Goal: Entertainment & Leisure: Consume media (video, audio)

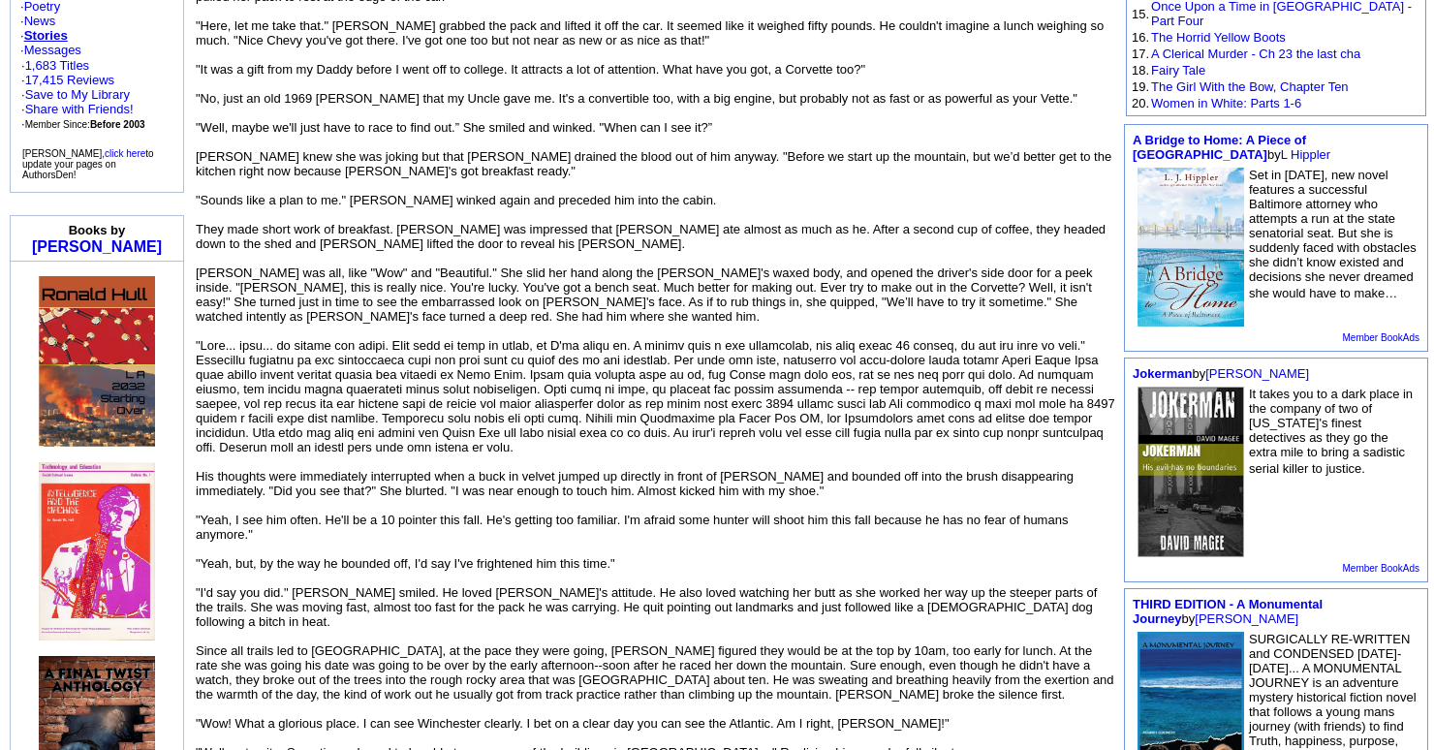
scroll to position [517, 0]
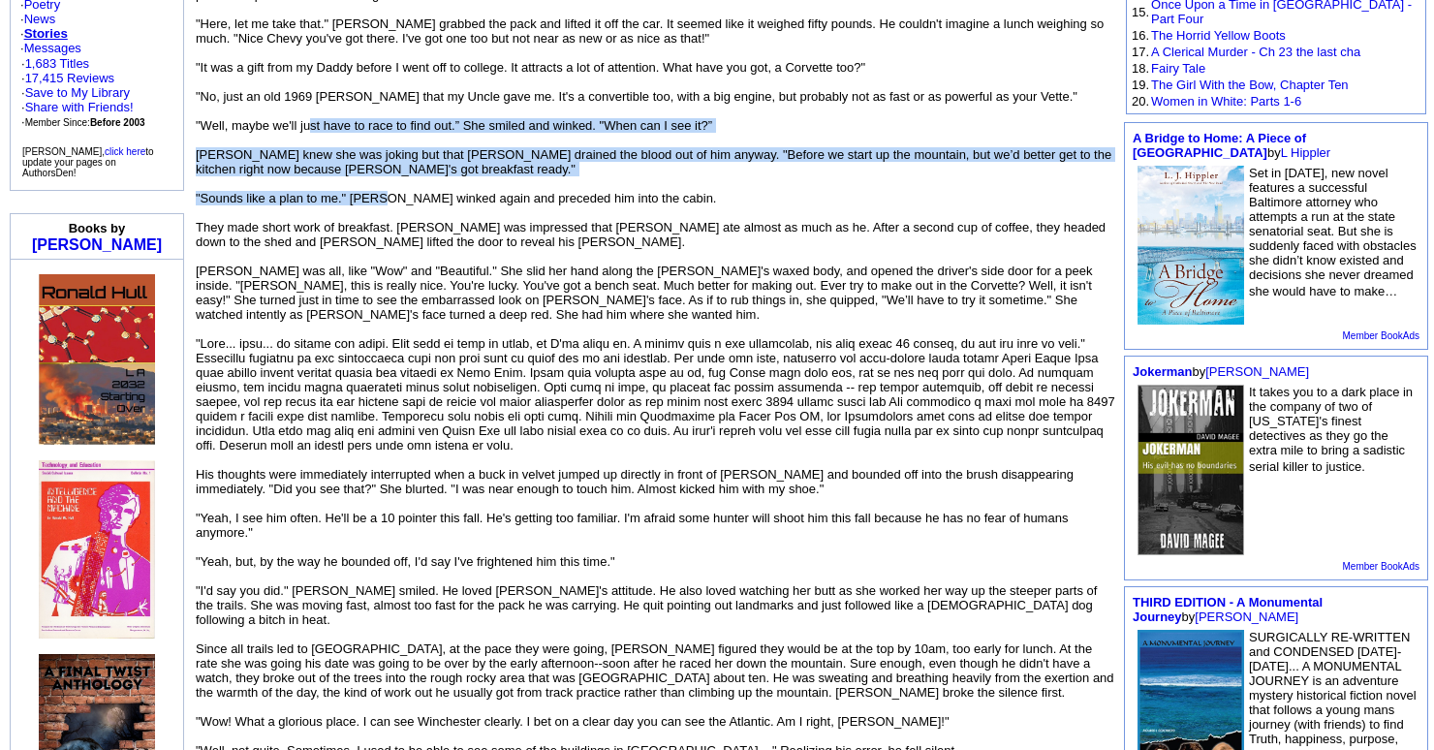
drag, startPoint x: 312, startPoint y: 83, endPoint x: 380, endPoint y: 157, distance: 100.1
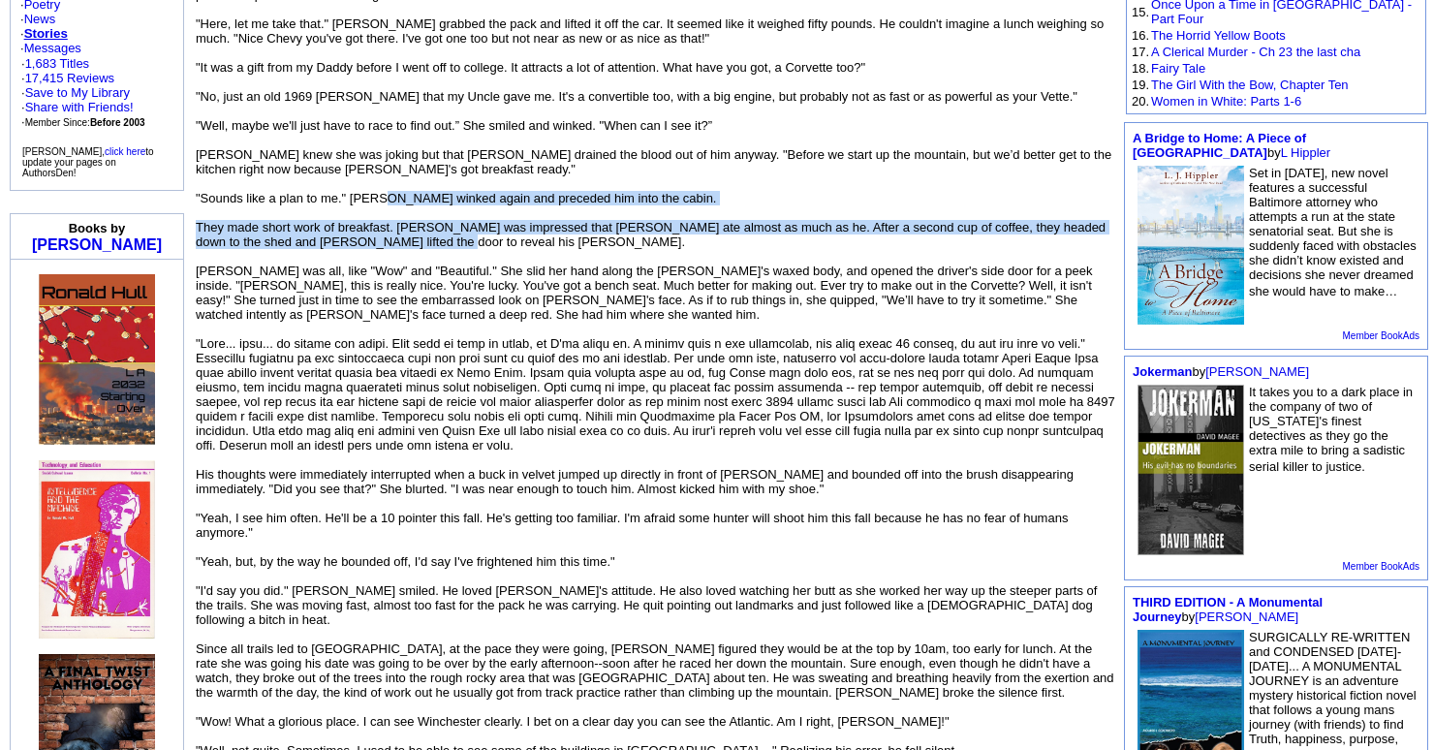
drag, startPoint x: 380, startPoint y: 155, endPoint x: 389, endPoint y: 198, distance: 43.5
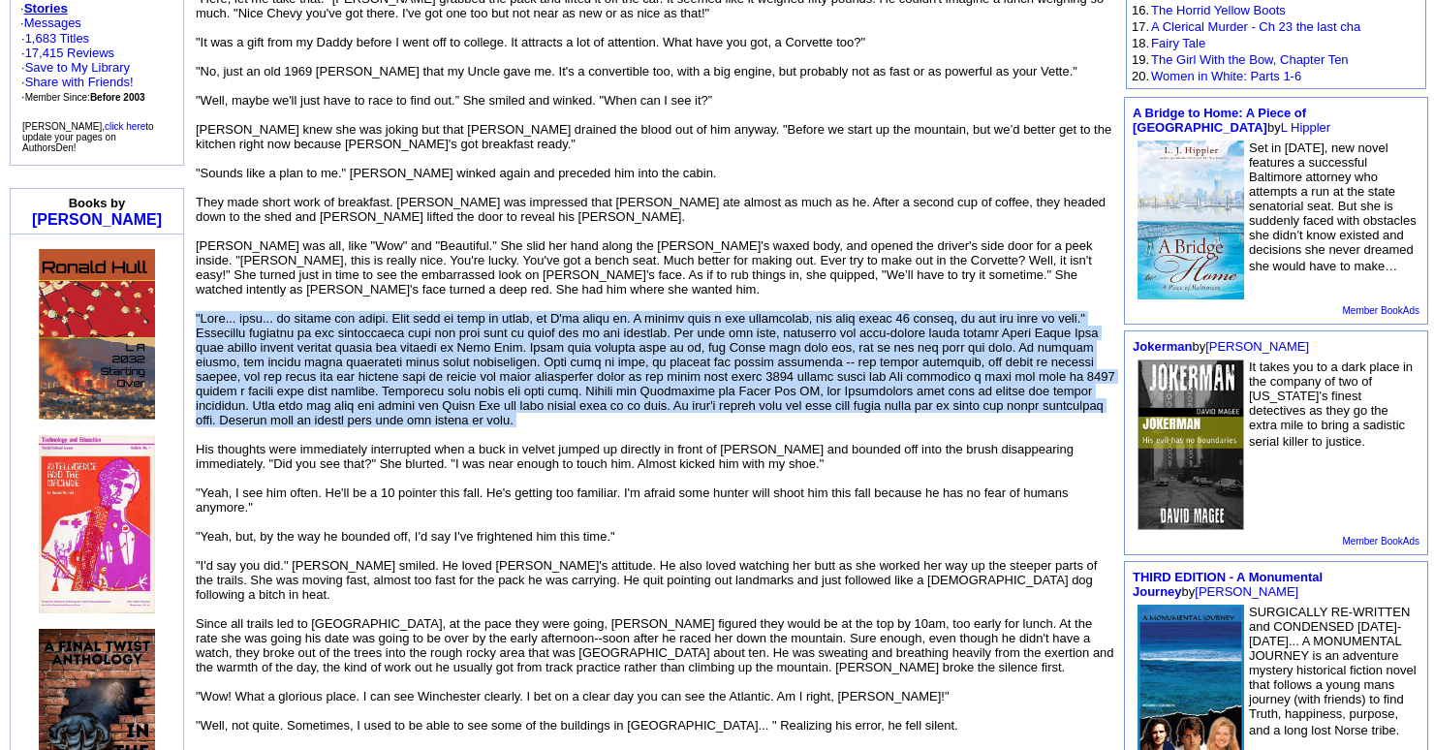
drag, startPoint x: 394, startPoint y: 257, endPoint x: 538, endPoint y: 390, distance: 196.1
drag, startPoint x: 395, startPoint y: 279, endPoint x: 463, endPoint y: 373, distance: 115.9
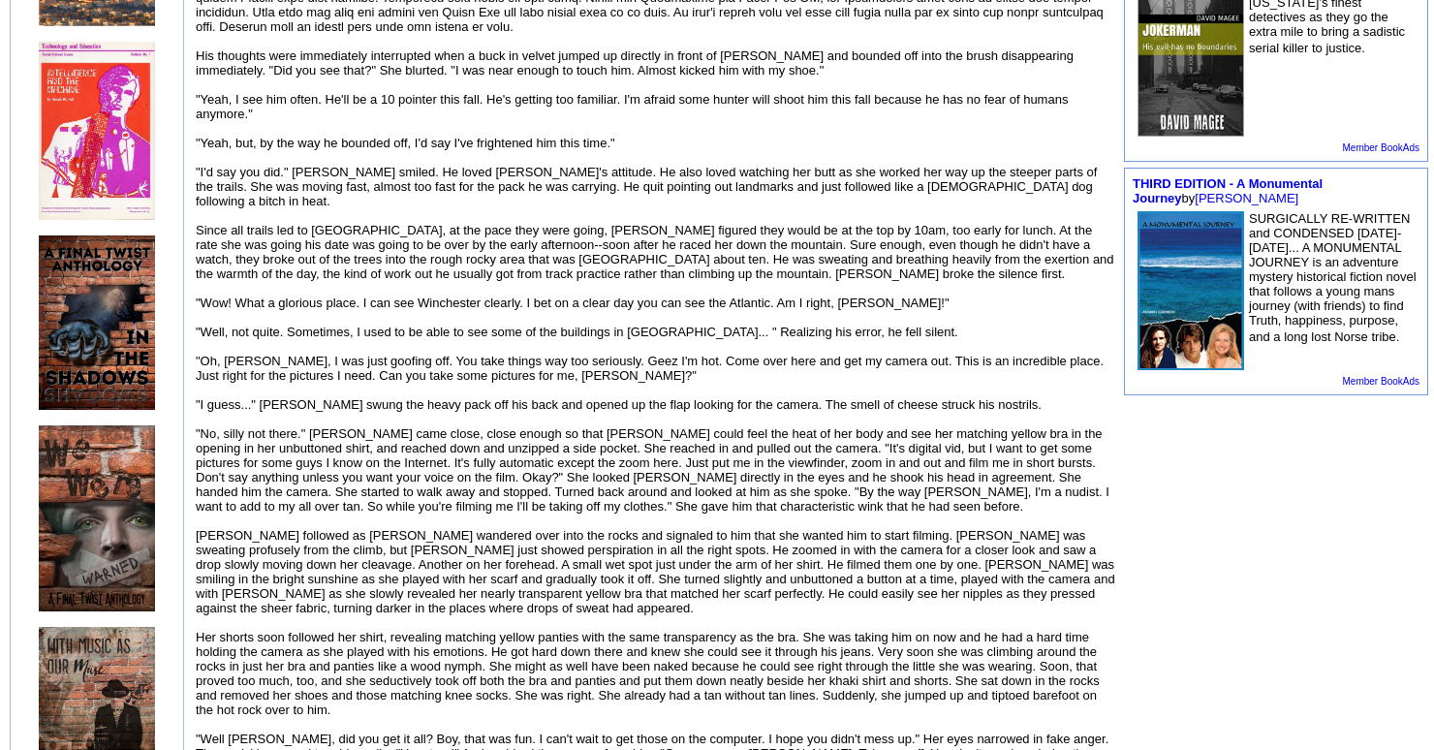
scroll to position [938, 0]
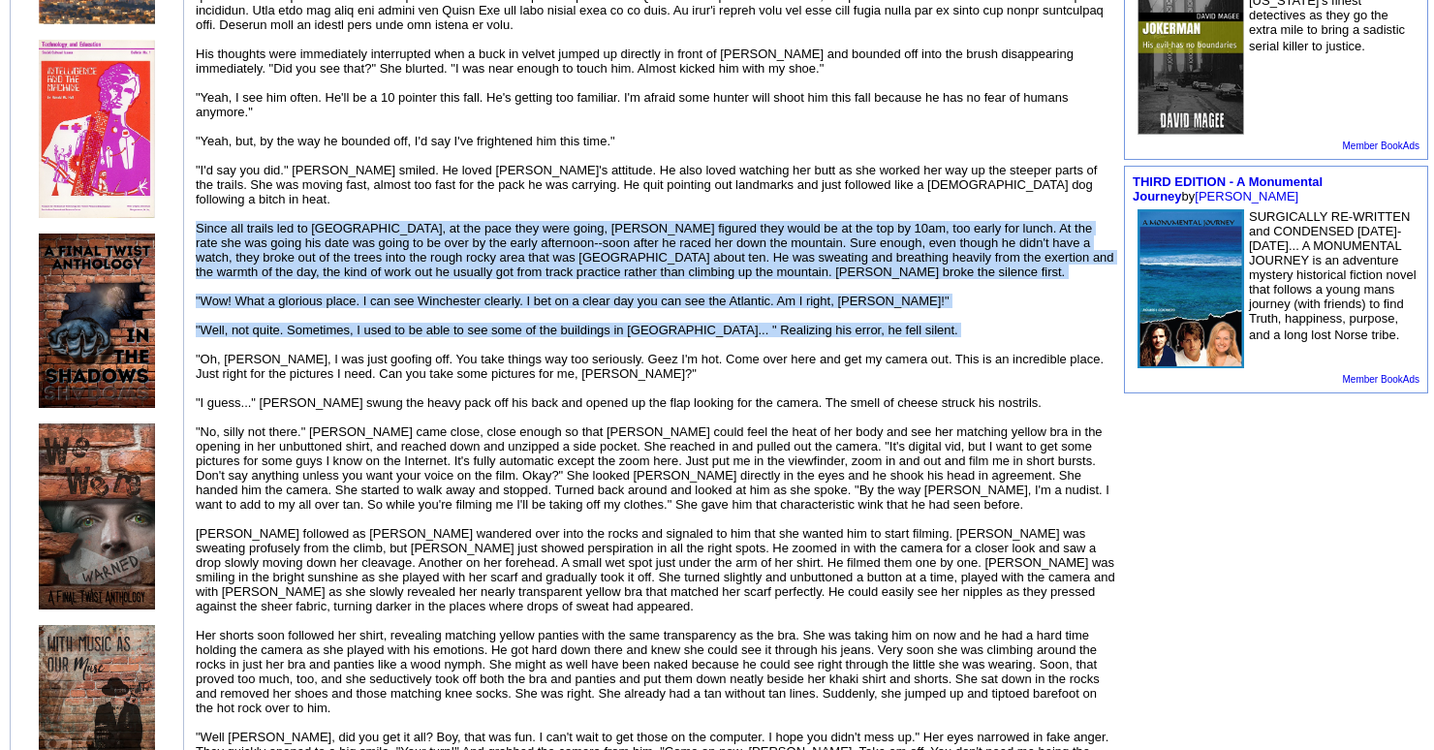
drag, startPoint x: 625, startPoint y: 157, endPoint x: 717, endPoint y: 288, distance: 160.0
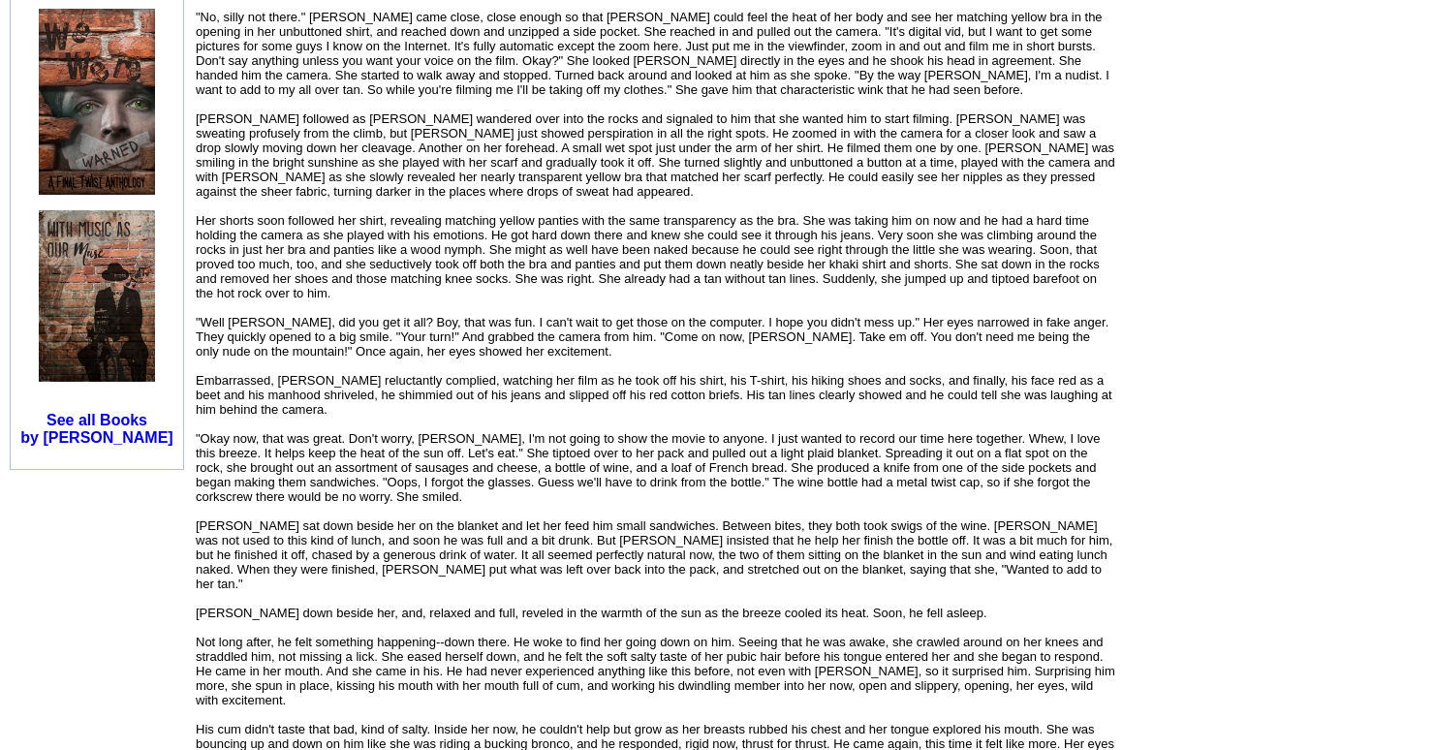
scroll to position [1369, 0]
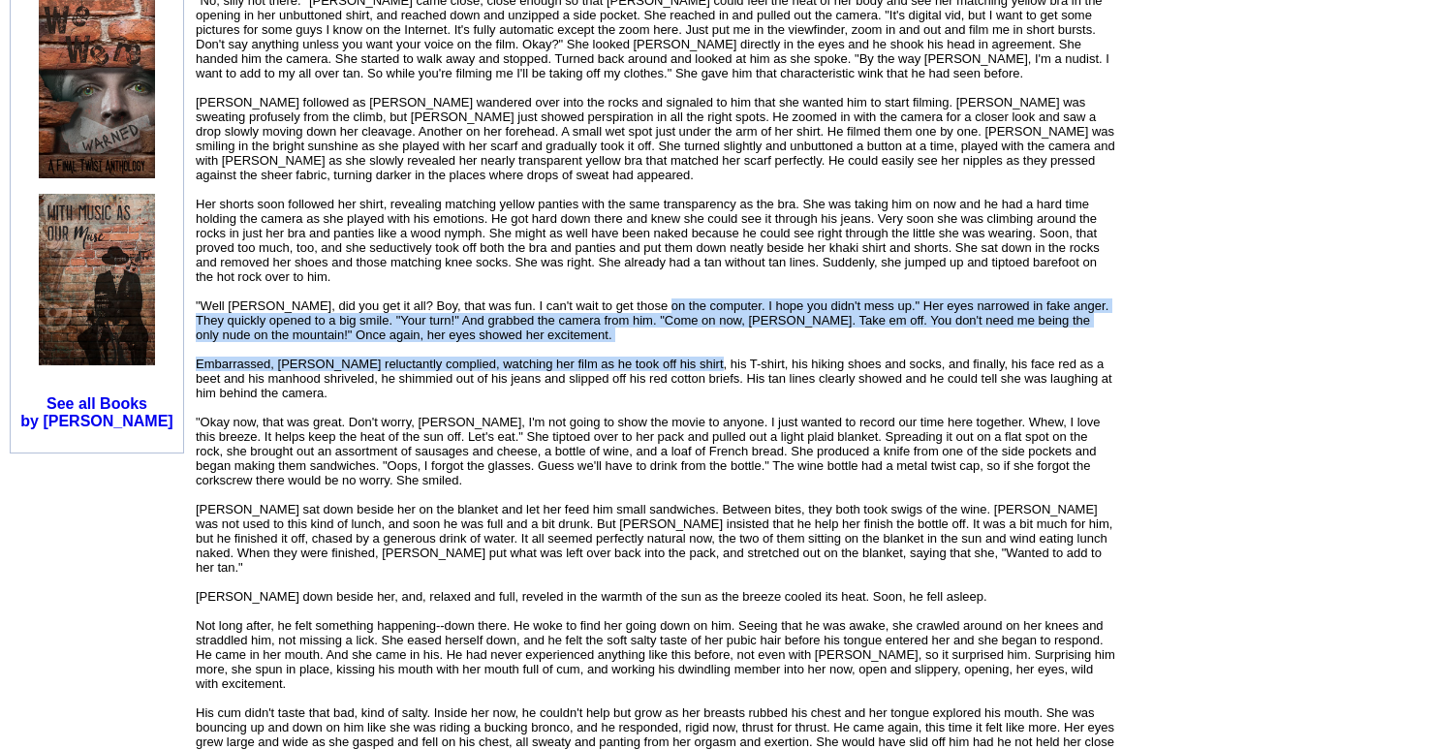
drag, startPoint x: 647, startPoint y: 249, endPoint x: 693, endPoint y: 311, distance: 76.9
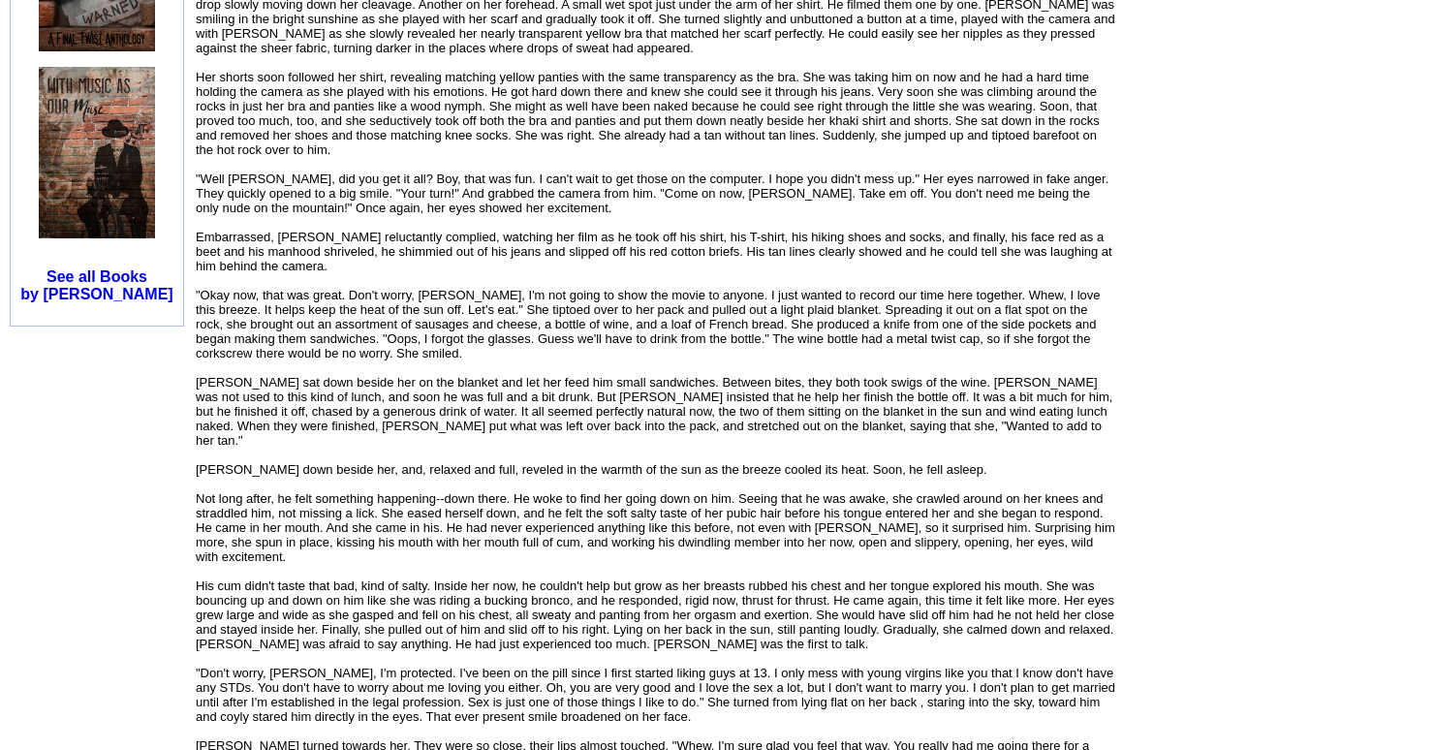
scroll to position [1512, 0]
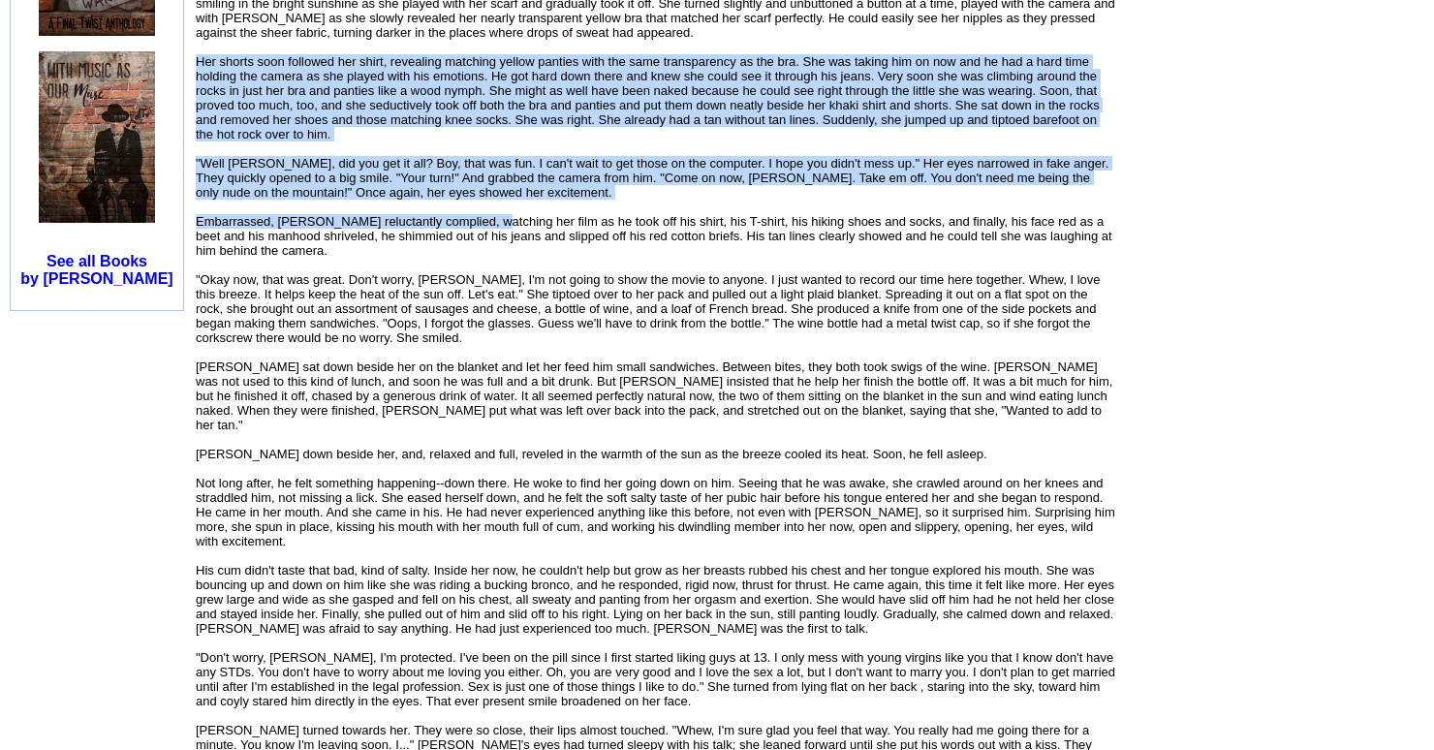
drag, startPoint x: 390, startPoint y: 69, endPoint x: 486, endPoint y: 165, distance: 136.4
click at [486, 165] on div "An excerpt from Chapter 7 of my novel, American Mole. An older woman helps [PER…" at bounding box center [656, 708] width 921 height 3780
click at [486, 165] on font "[PERSON_NAME] had just finished his shower and come up to the kitchen to the sm…" at bounding box center [656, 729] width 921 height 3735
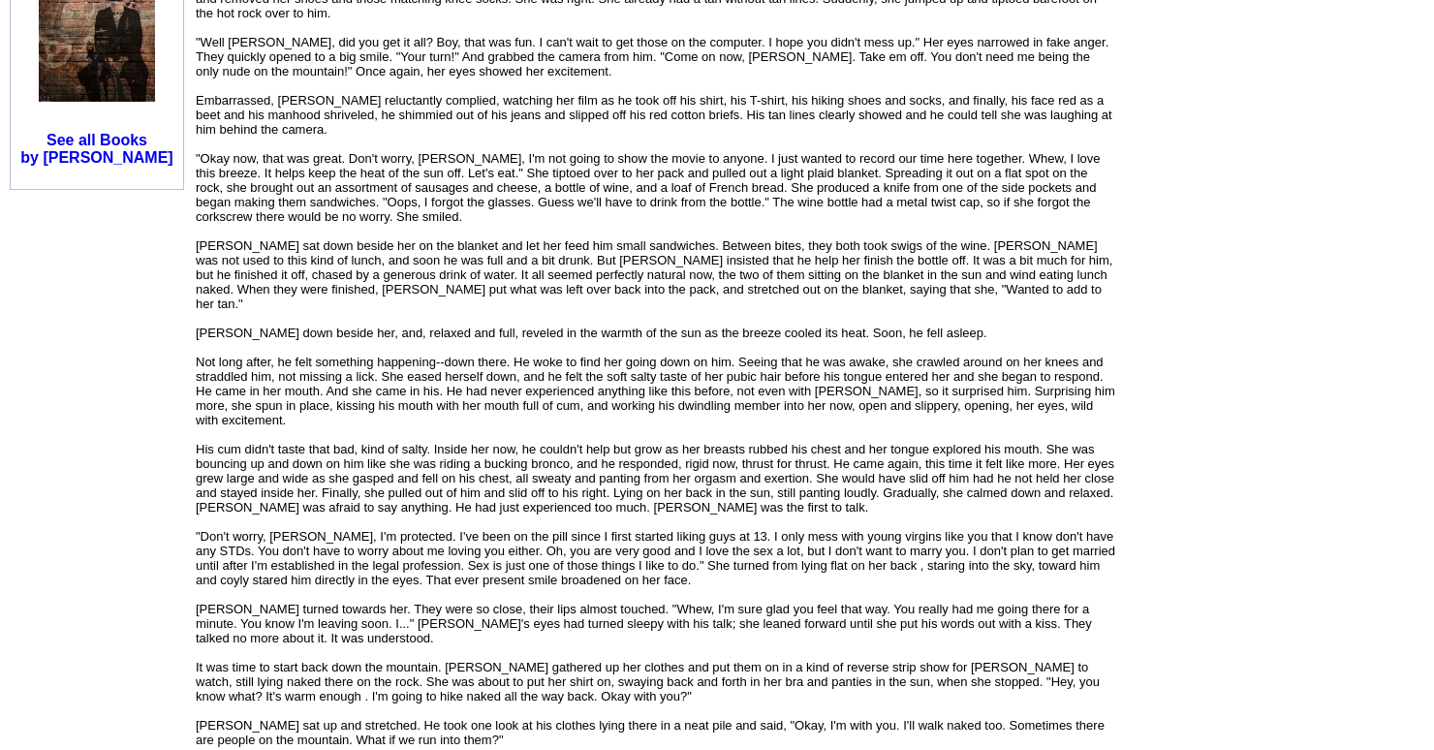
scroll to position [1627, 0]
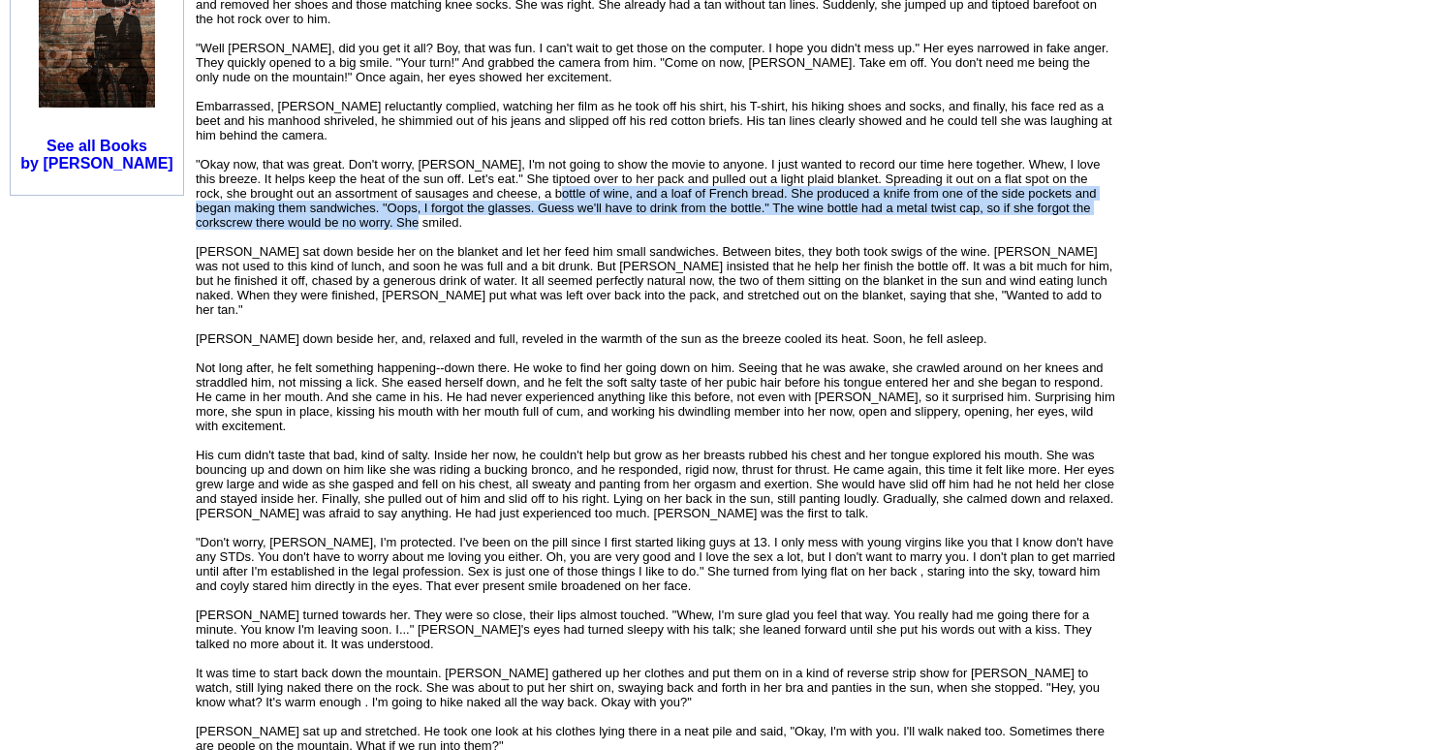
drag, startPoint x: 504, startPoint y: 132, endPoint x: 518, endPoint y: 166, distance: 36.9
click at [518, 165] on div "An excerpt from Chapter 7 of my novel, American Mole. An older woman helps [PER…" at bounding box center [656, 593] width 921 height 3780
click at [518, 166] on div "An excerpt from Chapter 7 of my novel, American Mole. An older woman helps [PER…" at bounding box center [656, 593] width 921 height 3780
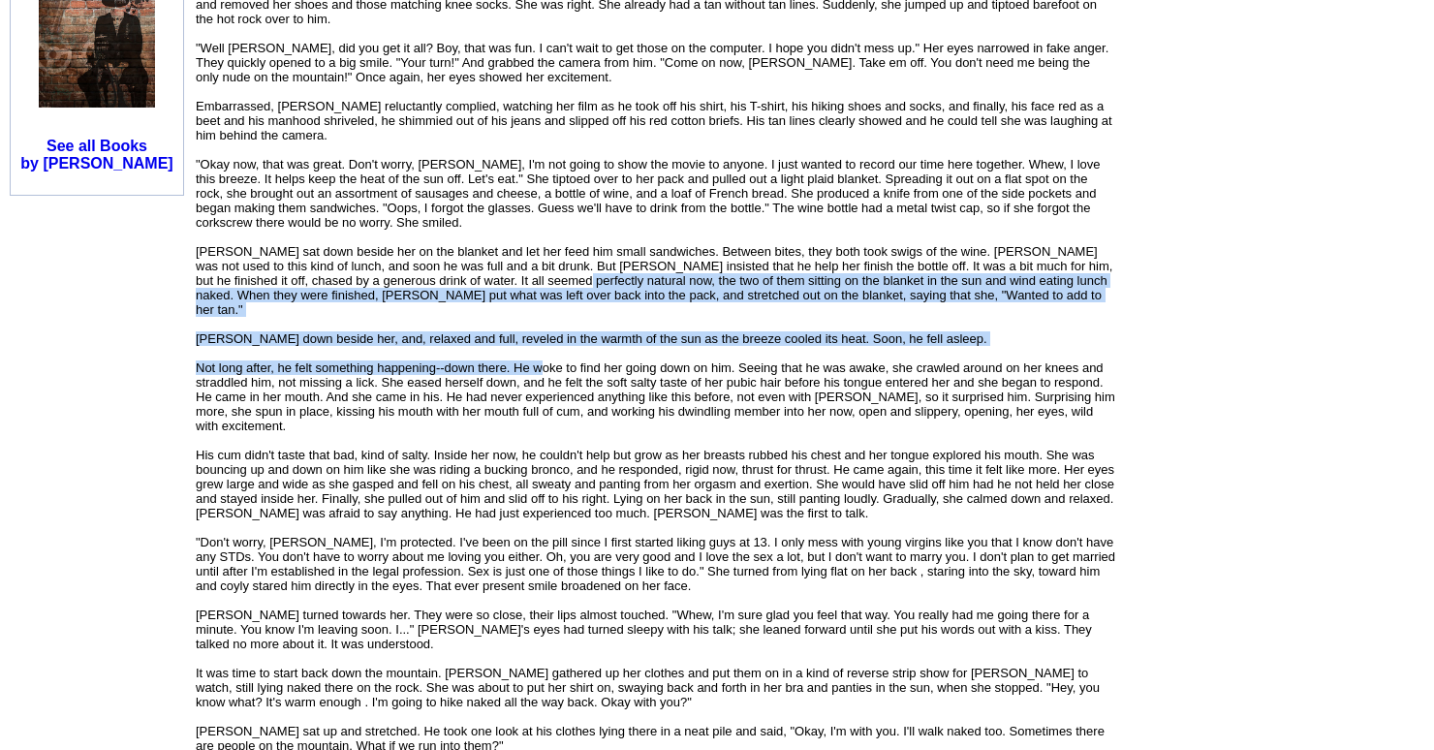
drag, startPoint x: 509, startPoint y: 216, endPoint x: 539, endPoint y: 294, distance: 83.1
click at [539, 294] on font "[PERSON_NAME] had just finished his shower and come up to the kitchen to the sm…" at bounding box center [656, 614] width 921 height 3735
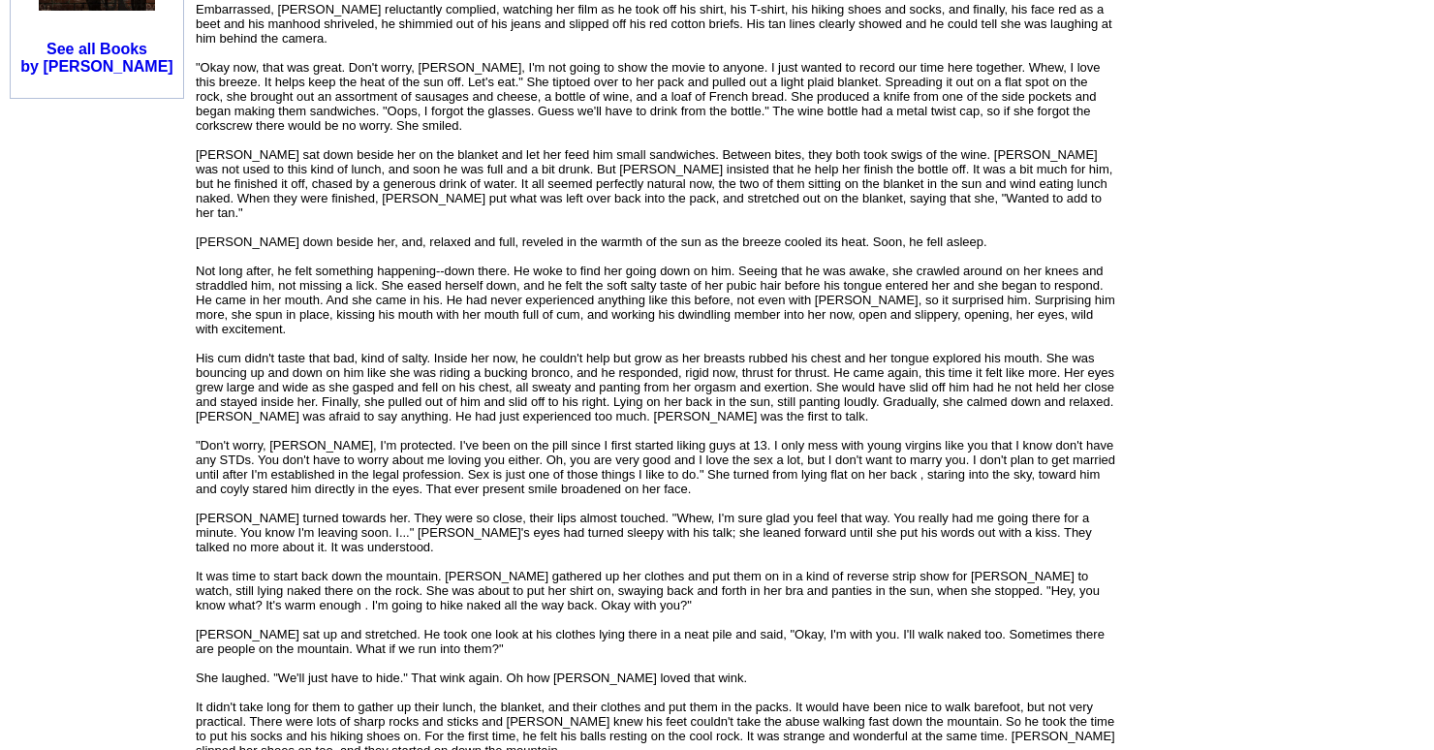
scroll to position [1755, 0]
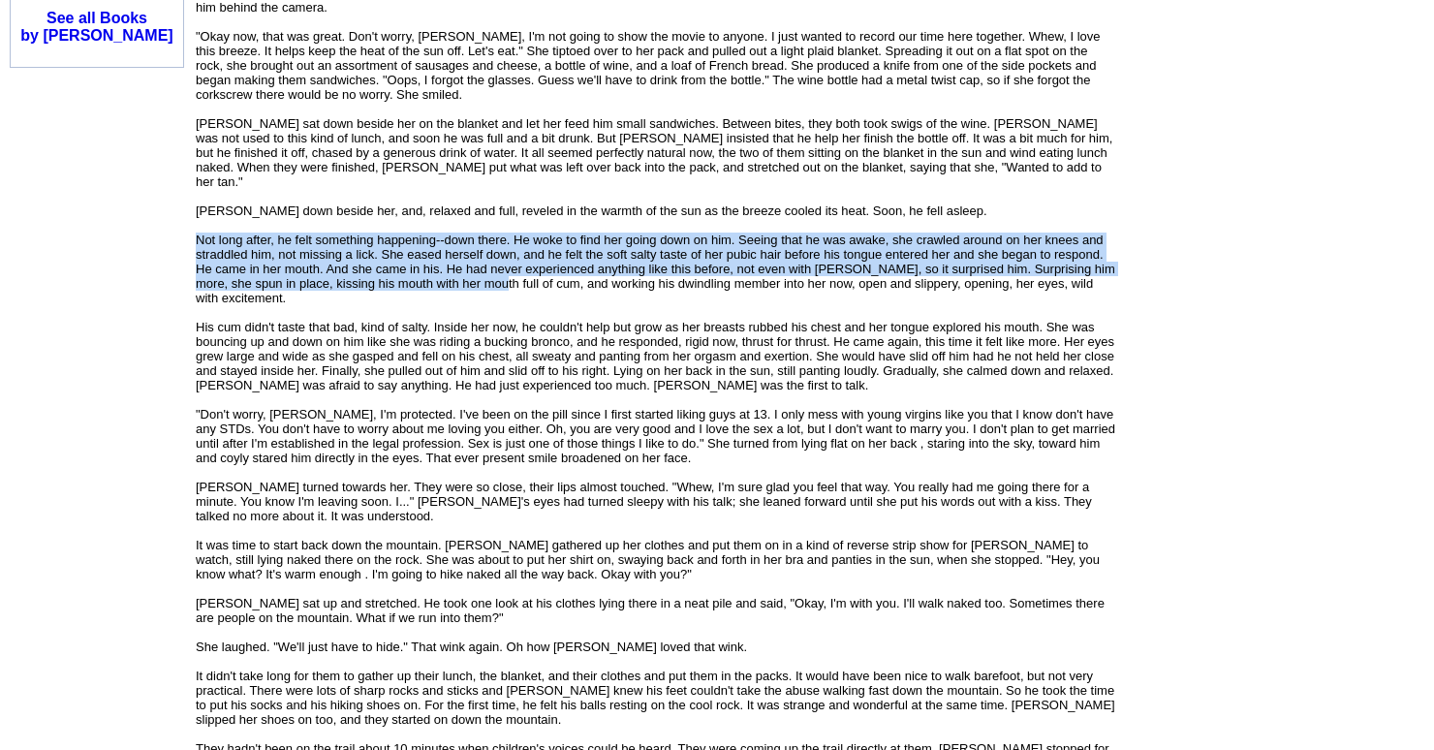
drag, startPoint x: 425, startPoint y: 153, endPoint x: 480, endPoint y: 203, distance: 74.0
click at [480, 203] on div "An excerpt from Chapter 7 of my novel, American Mole. An older woman helps [PER…" at bounding box center [656, 465] width 921 height 3780
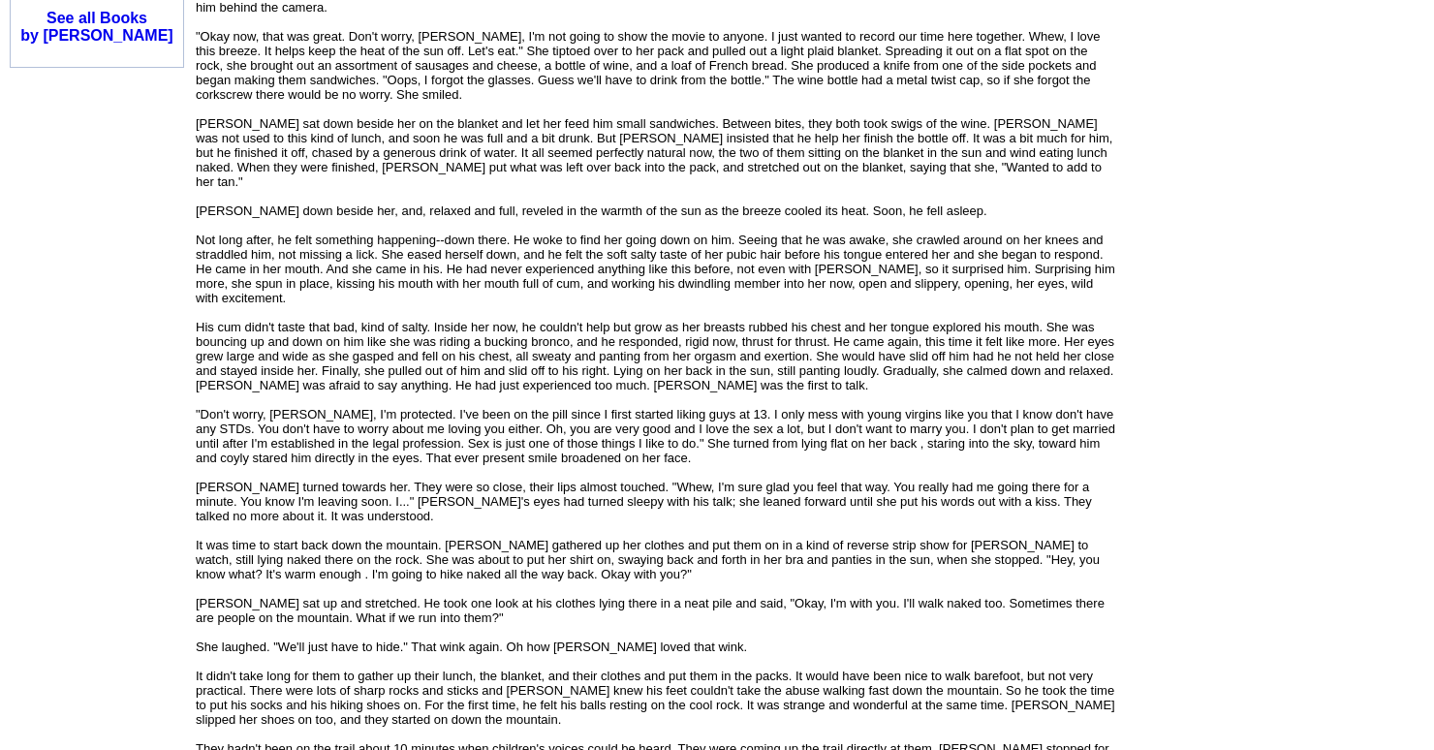
click at [482, 205] on font "[PERSON_NAME] had just finished his shower and come up to the kitchen to the sm…" at bounding box center [656, 486] width 921 height 3735
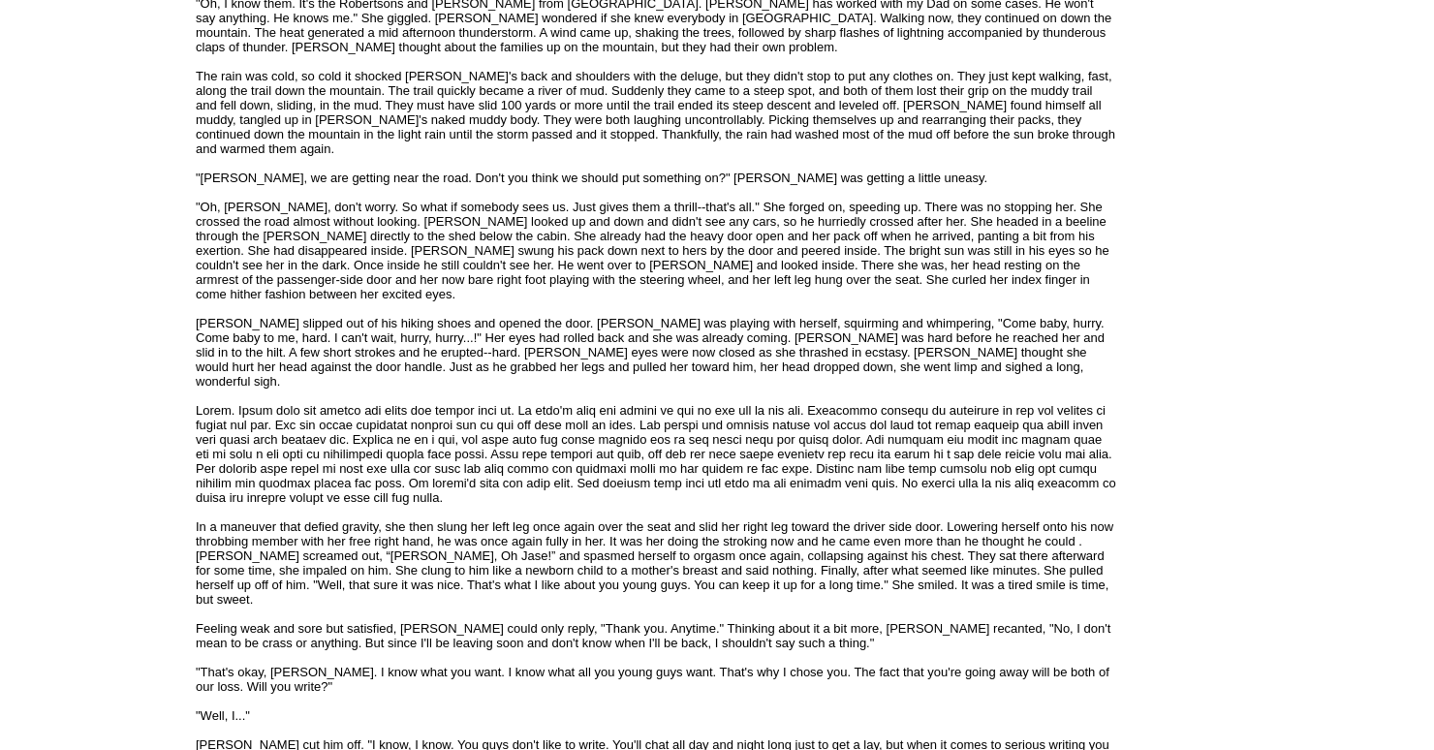
scroll to position [2755, 0]
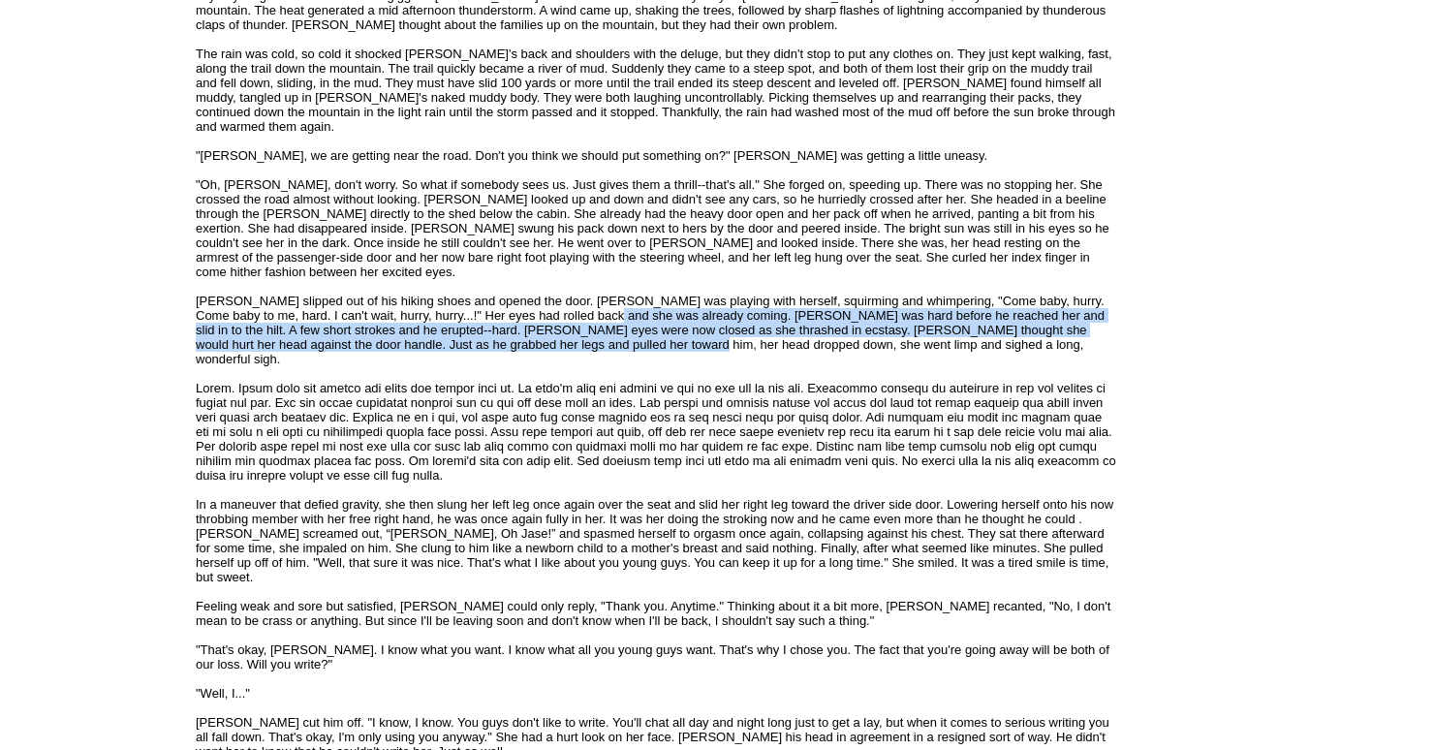
drag, startPoint x: 593, startPoint y: 210, endPoint x: 622, endPoint y: 246, distance: 46.2
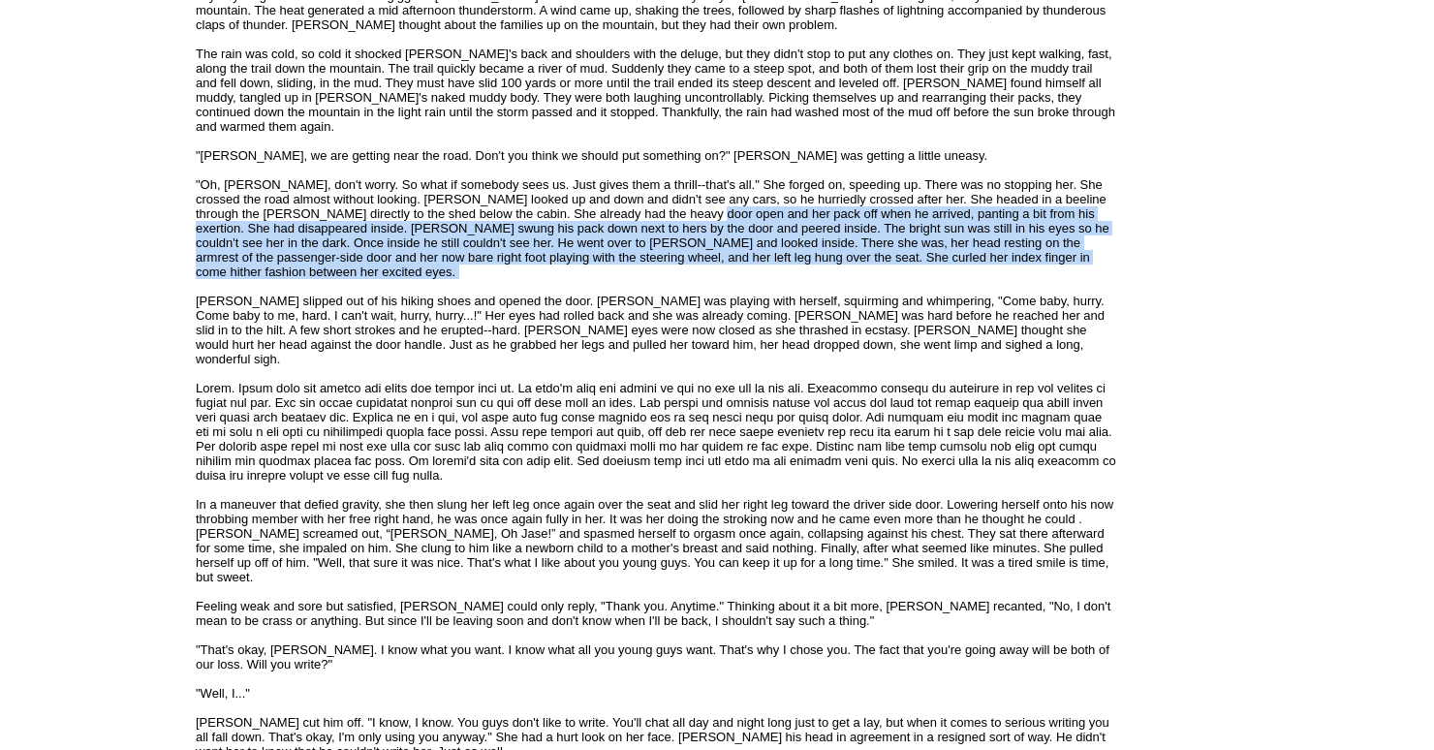
drag, startPoint x: 694, startPoint y: 126, endPoint x: 742, endPoint y: 185, distance: 76.4
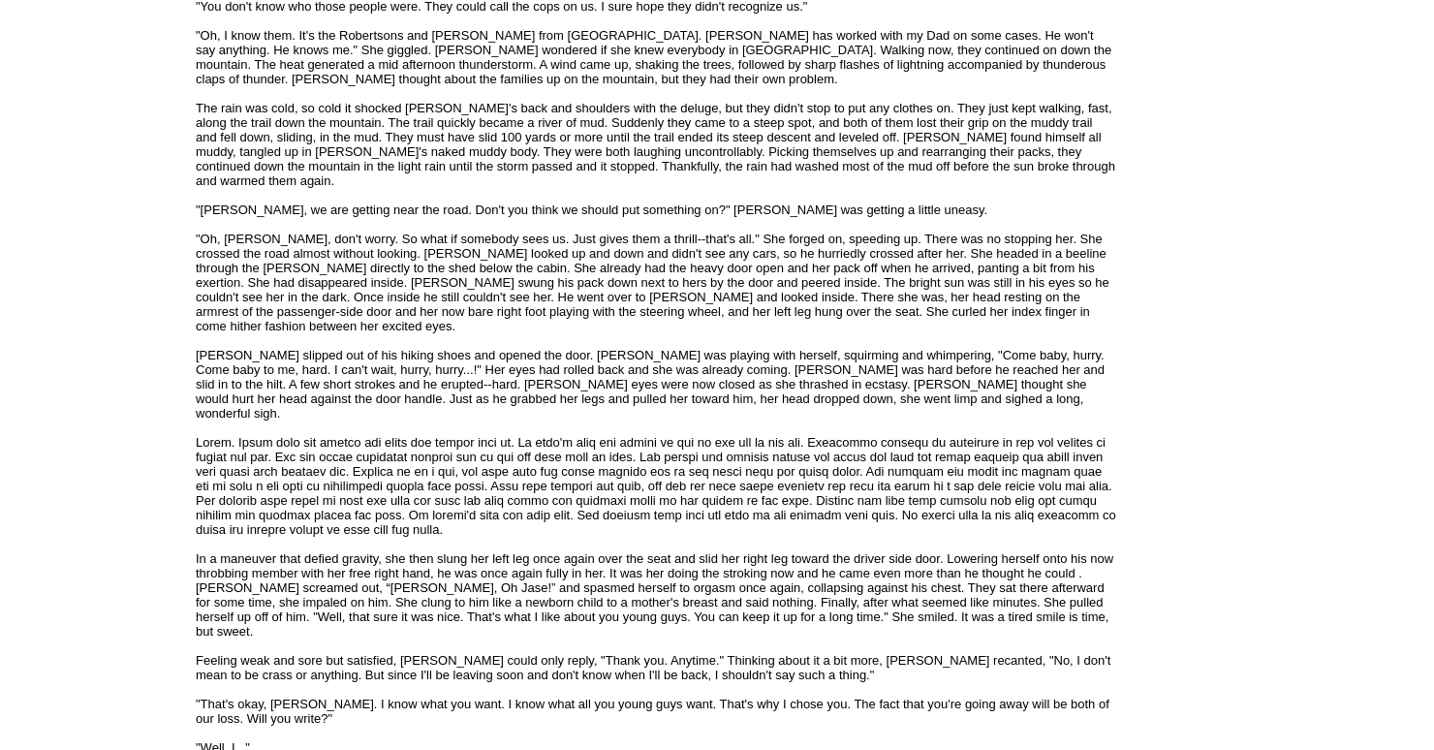
scroll to position [2693, 0]
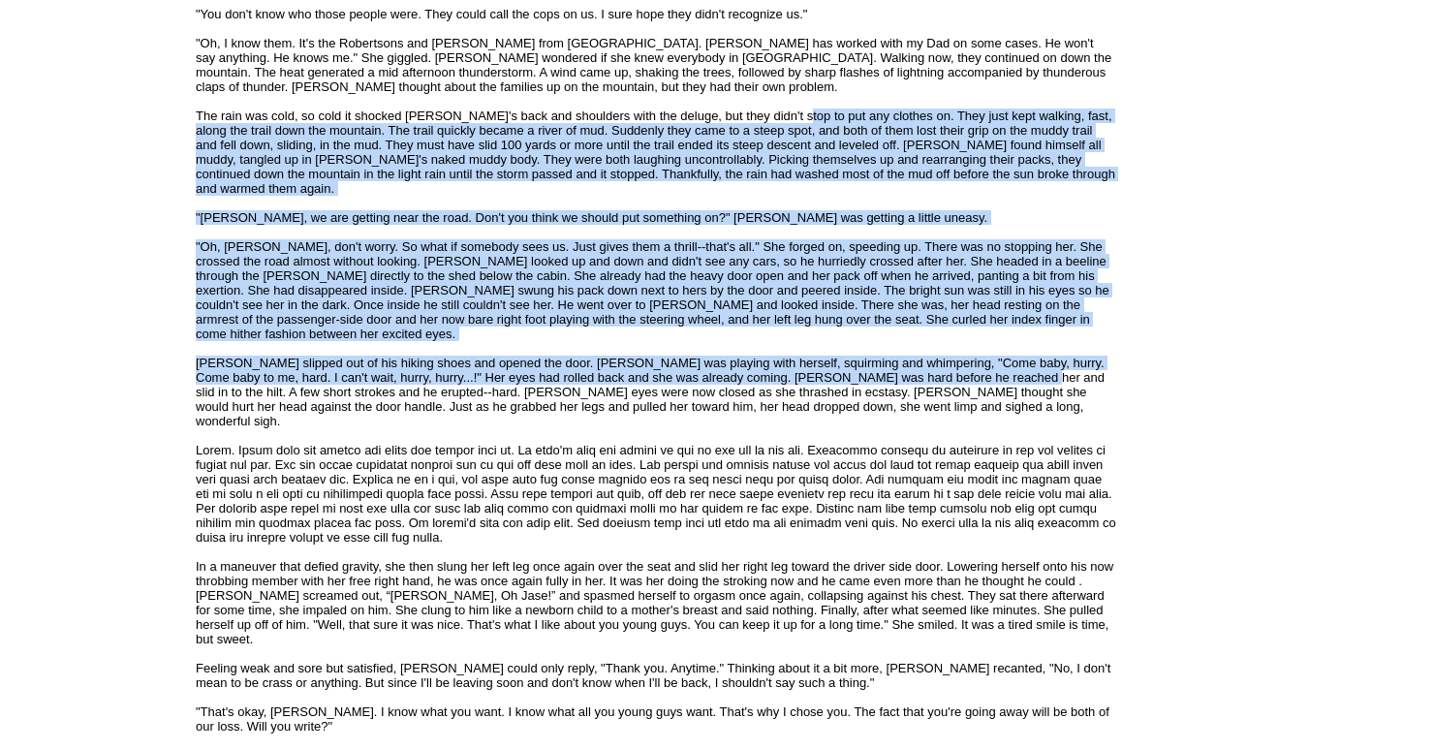
drag, startPoint x: 787, startPoint y: 46, endPoint x: 985, endPoint y: 278, distance: 305.8
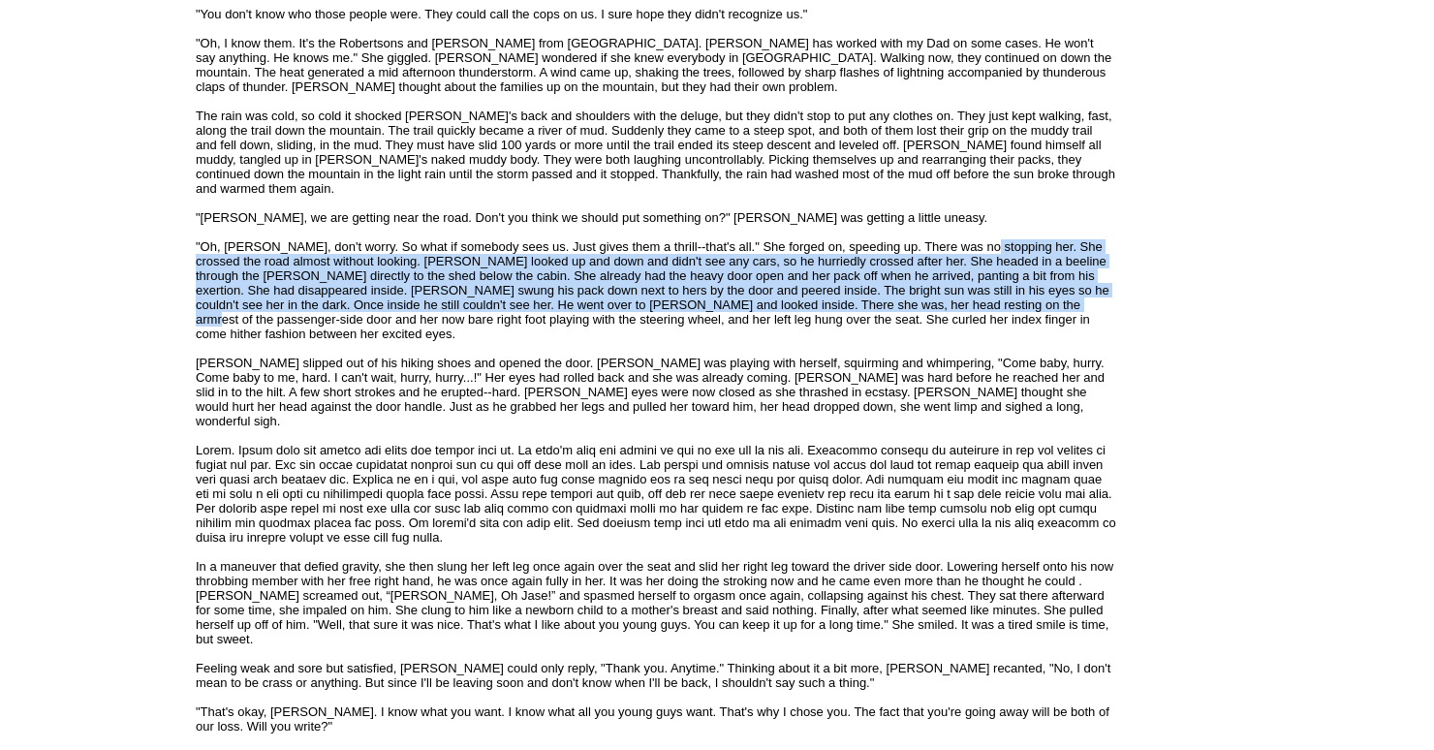
drag, startPoint x: 977, startPoint y: 157, endPoint x: 1018, endPoint y: 210, distance: 67.6
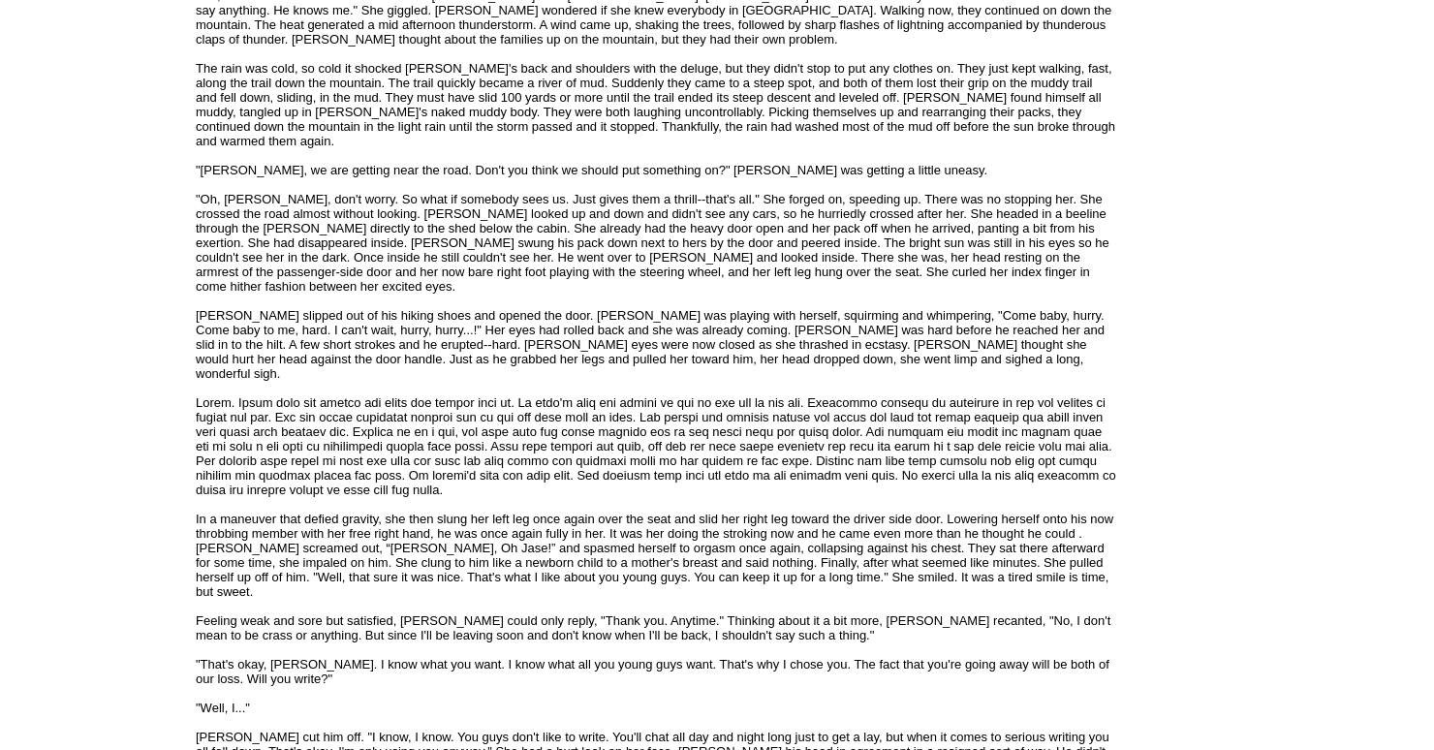
scroll to position [2743, 0]
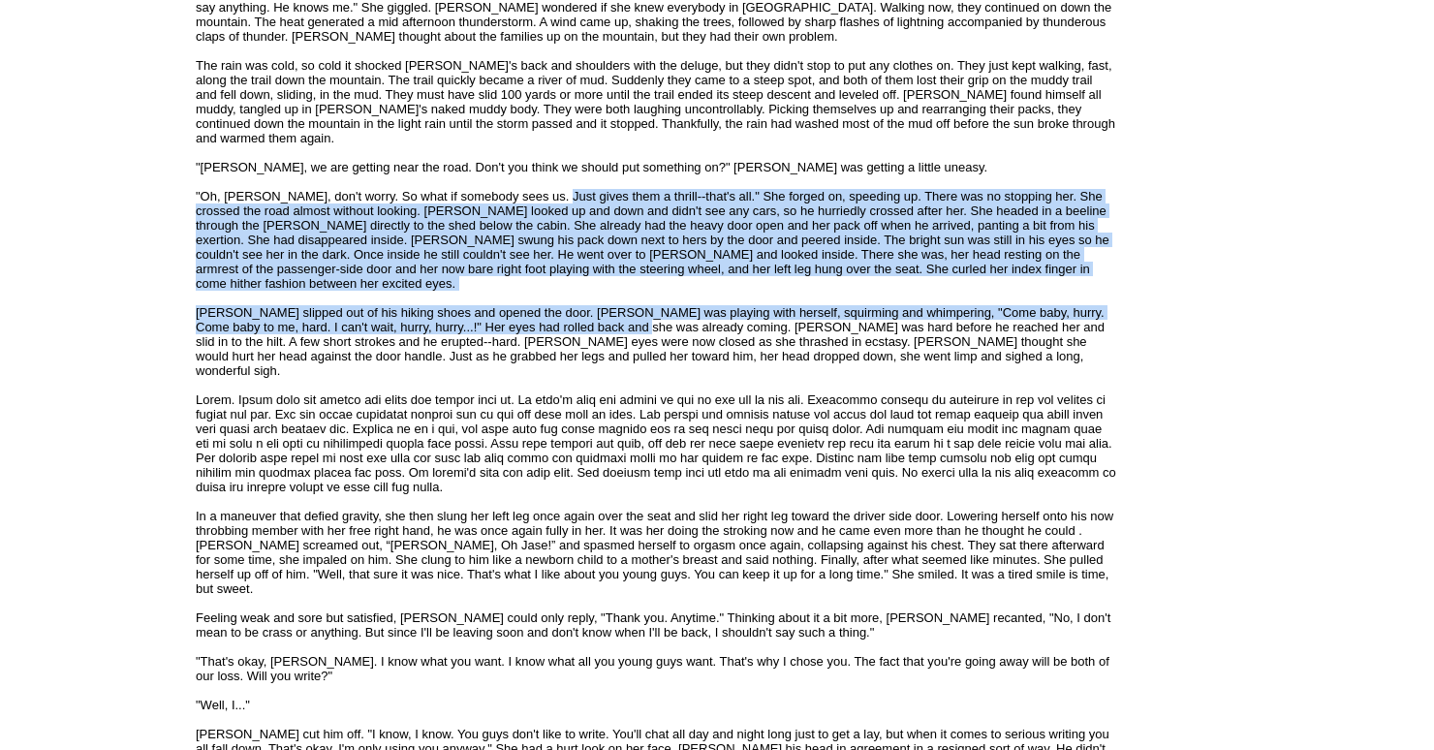
drag, startPoint x: 539, startPoint y: 114, endPoint x: 615, endPoint y: 230, distance: 138.4
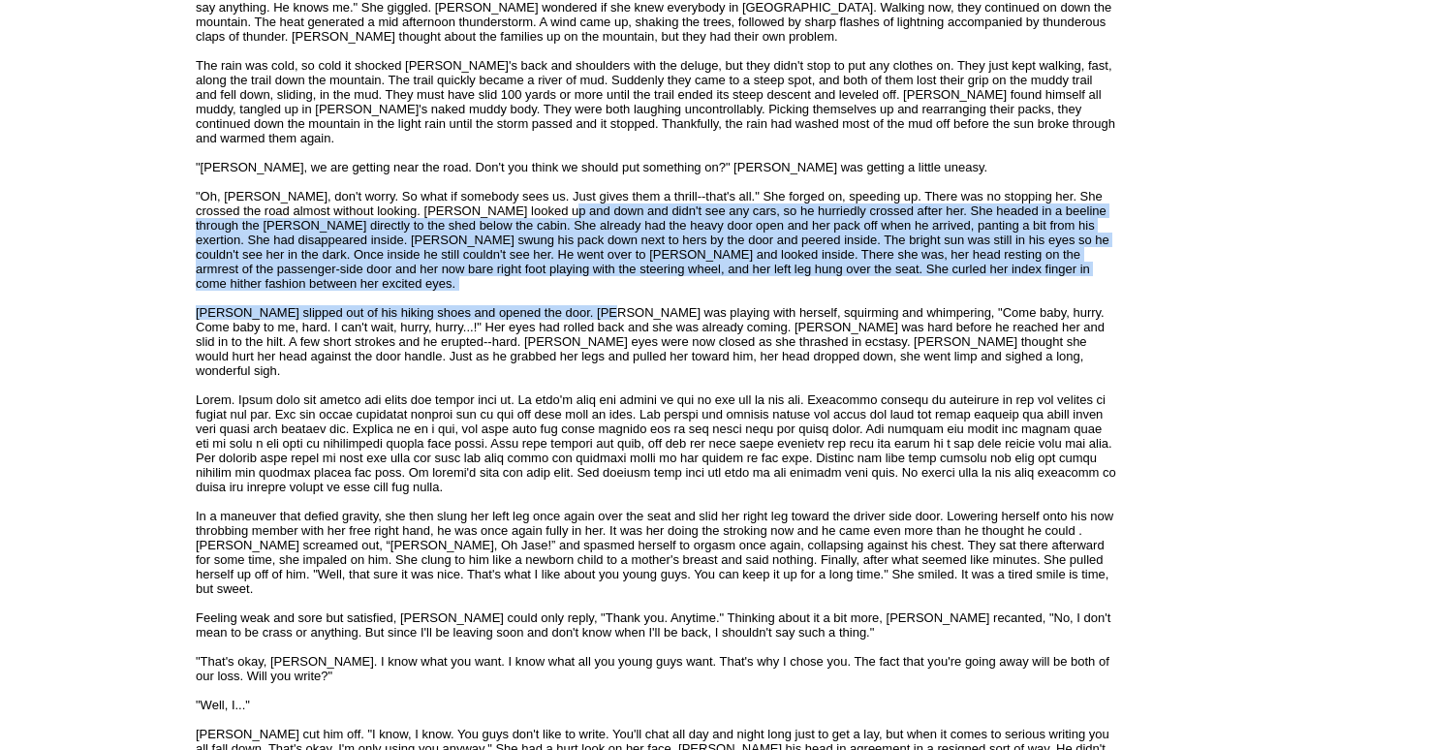
drag, startPoint x: 542, startPoint y: 129, endPoint x: 592, endPoint y: 214, distance: 99.0
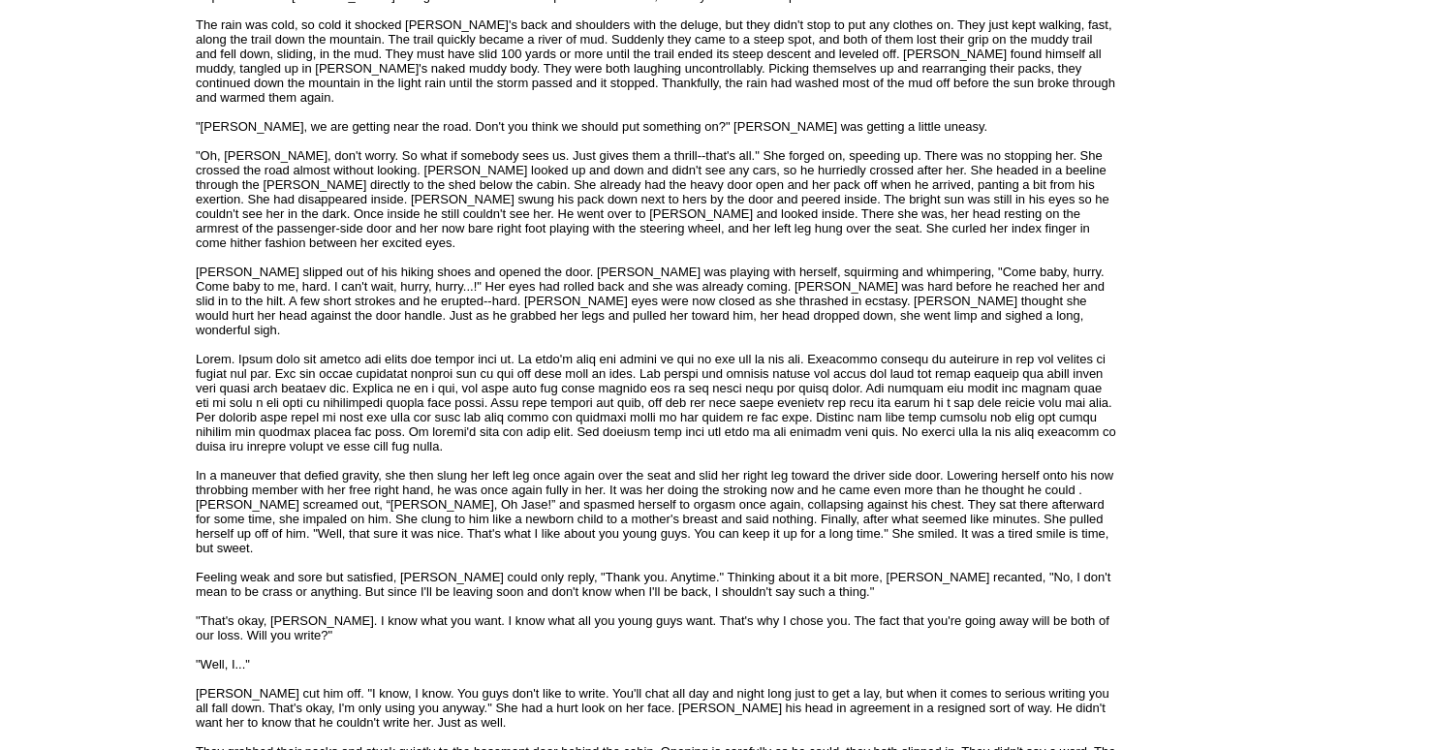
scroll to position [2701, 0]
